Goal: Information Seeking & Learning: Learn about a topic

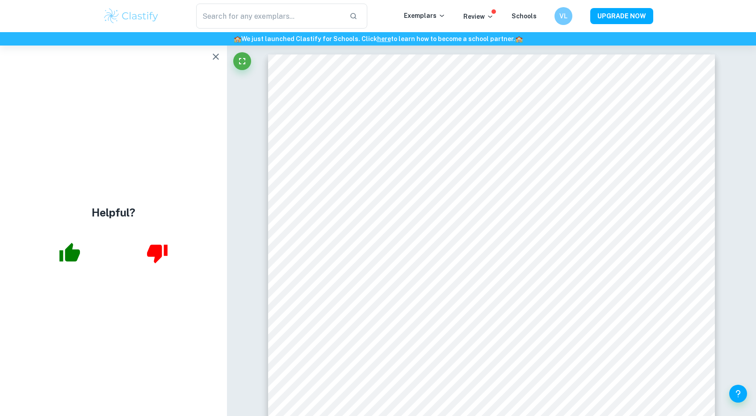
scroll to position [16559, 0]
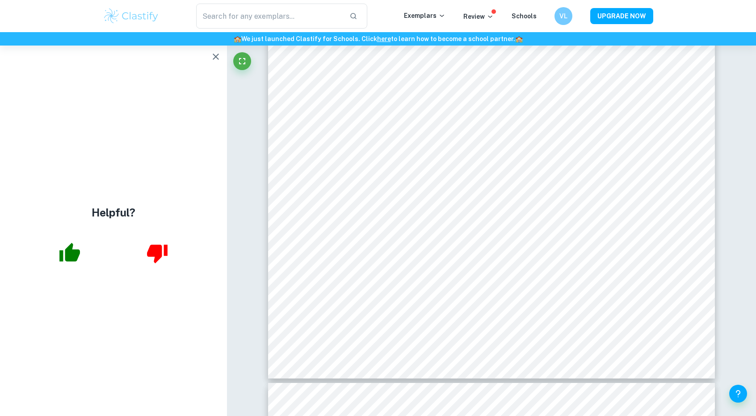
click at [216, 58] on icon "button" at bounding box center [215, 56] width 11 height 11
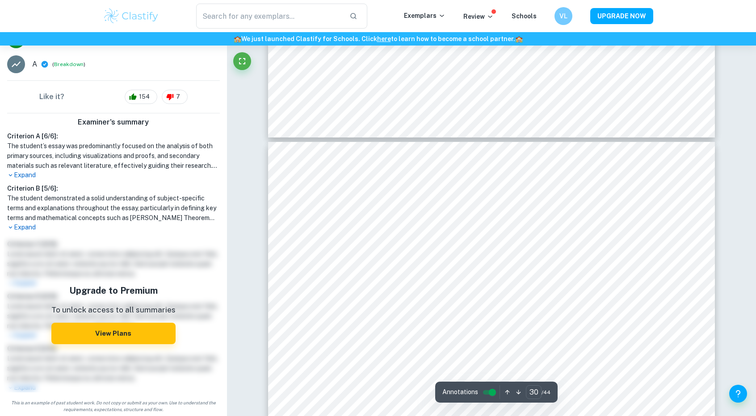
scroll to position [17176, 0]
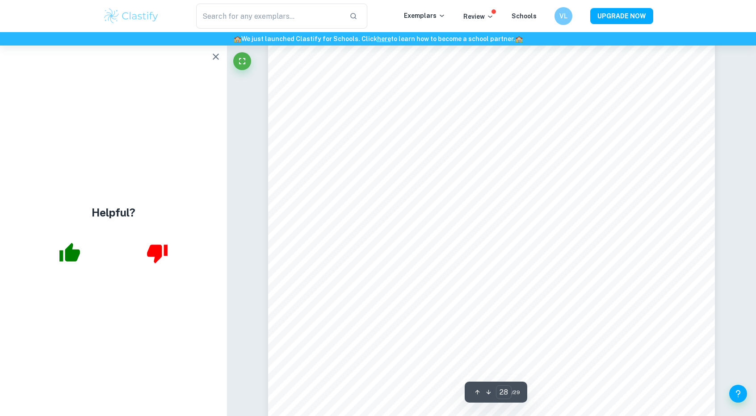
scroll to position [17798, 0]
type input "28"
